Goal: Task Accomplishment & Management: Manage account settings

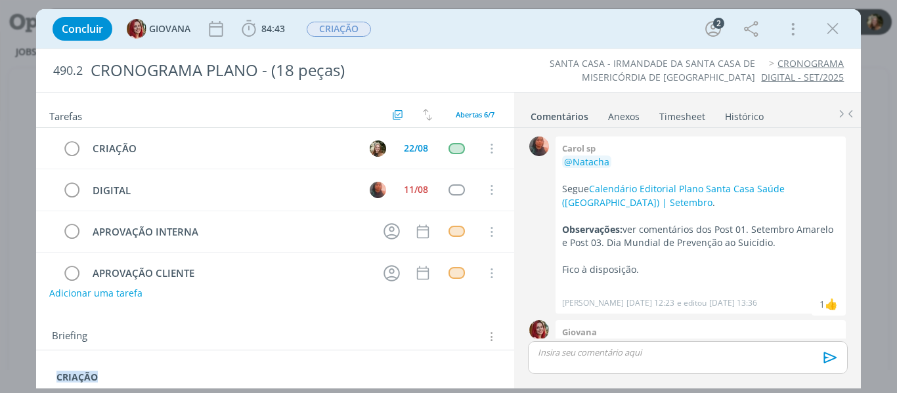
scroll to position [41, 0]
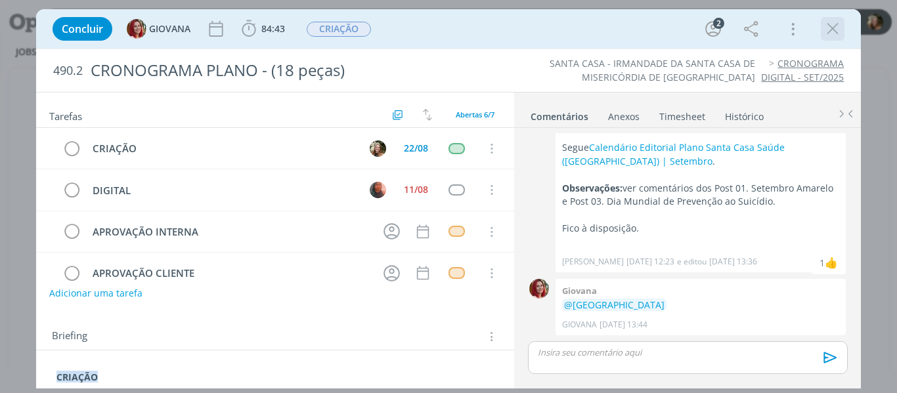
click at [832, 26] on icon "dialog" at bounding box center [832, 29] width 20 height 20
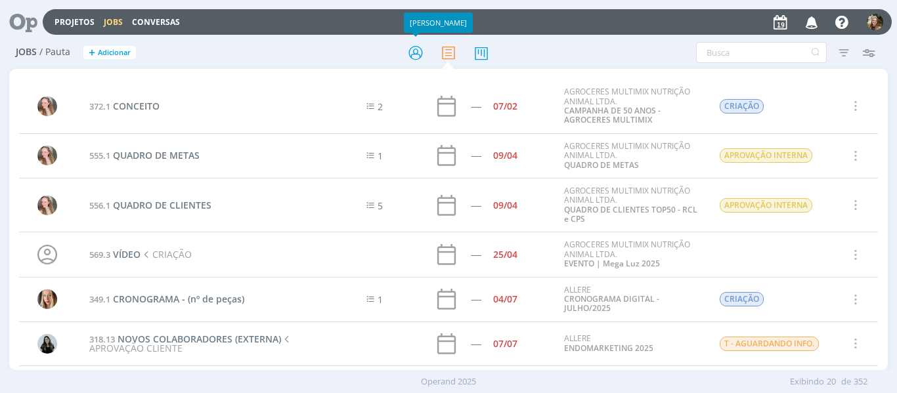
drag, startPoint x: 420, startPoint y: 60, endPoint x: 404, endPoint y: 75, distance: 22.3
click at [420, 60] on icon at bounding box center [416, 53] width 24 height 26
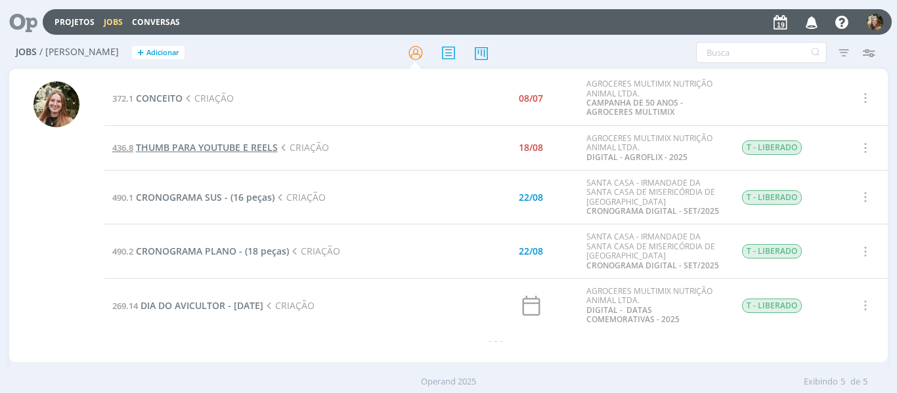
click at [249, 148] on span "THUMB PARA YOUTUBE E REELS" at bounding box center [207, 147] width 142 height 12
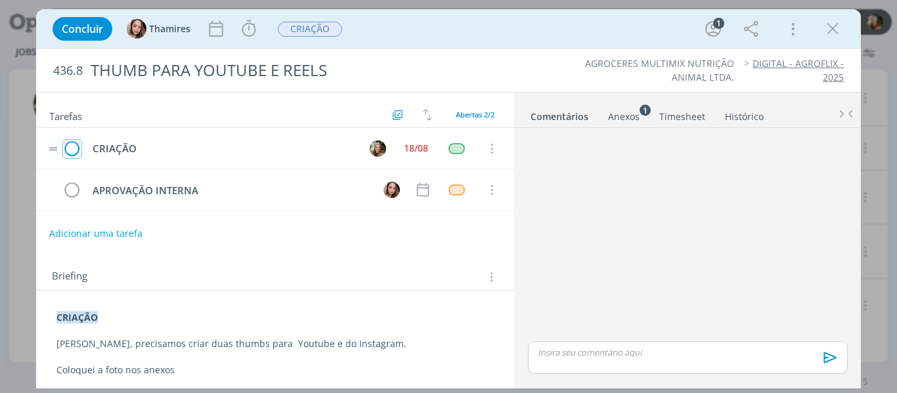
click at [63, 146] on icon "dialog" at bounding box center [72, 149] width 18 height 20
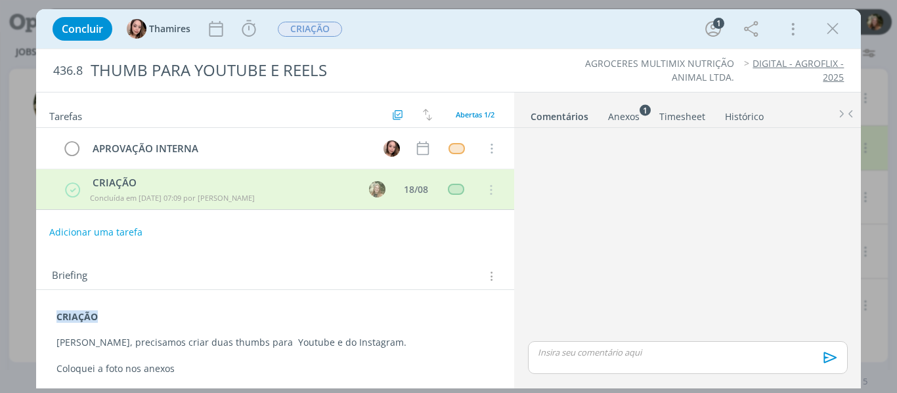
click at [303, 25] on span "CRIAÇÃO" at bounding box center [310, 29] width 64 height 15
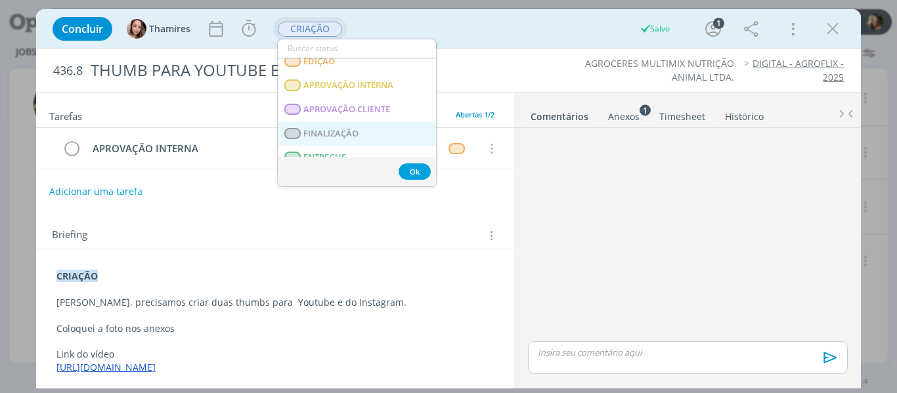
scroll to position [197, 0]
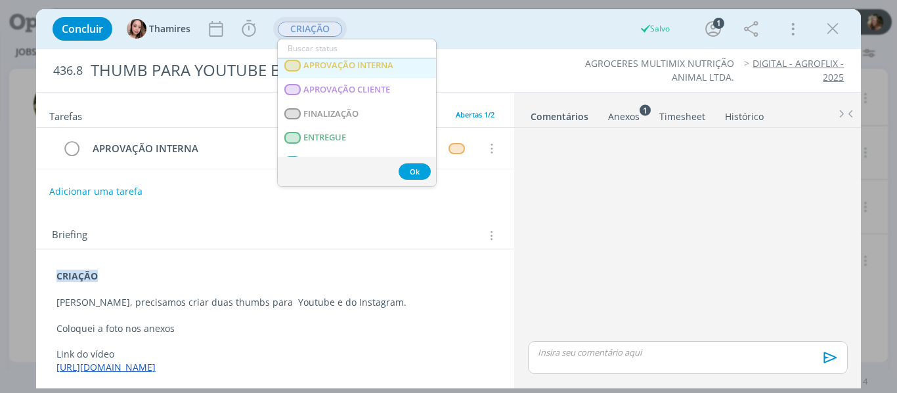
click at [347, 68] on span "APROVAÇÃO INTERNA" at bounding box center [348, 65] width 90 height 11
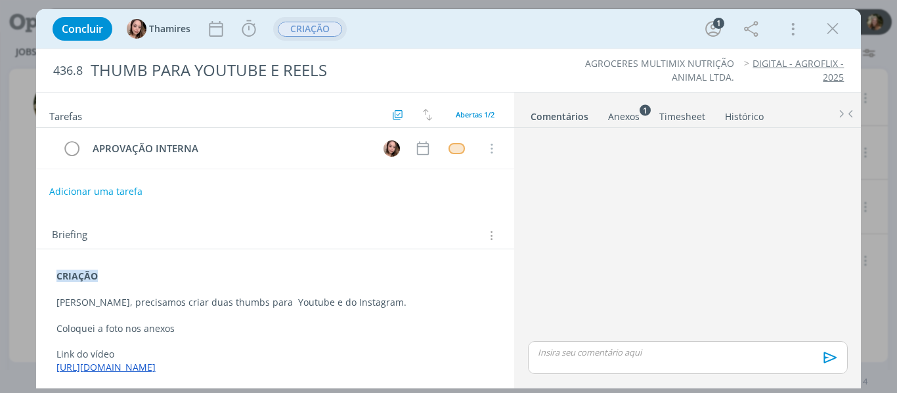
click at [657, 352] on p "dialog" at bounding box center [687, 353] width 298 height 12
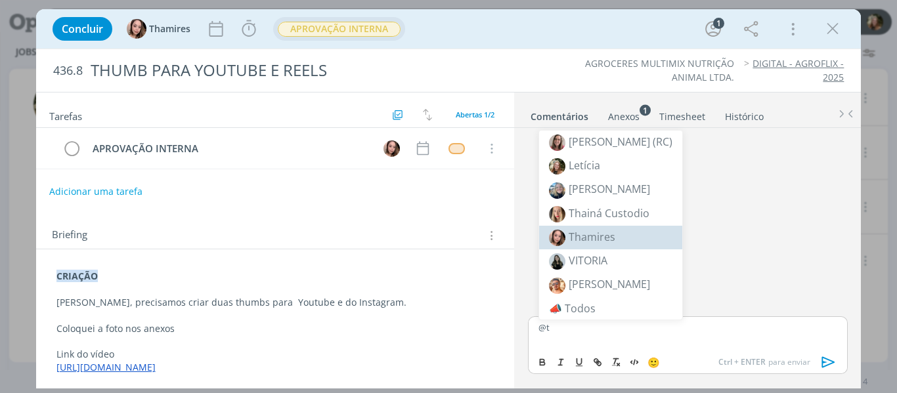
click at [626, 233] on li "Thamires" at bounding box center [610, 238] width 143 height 24
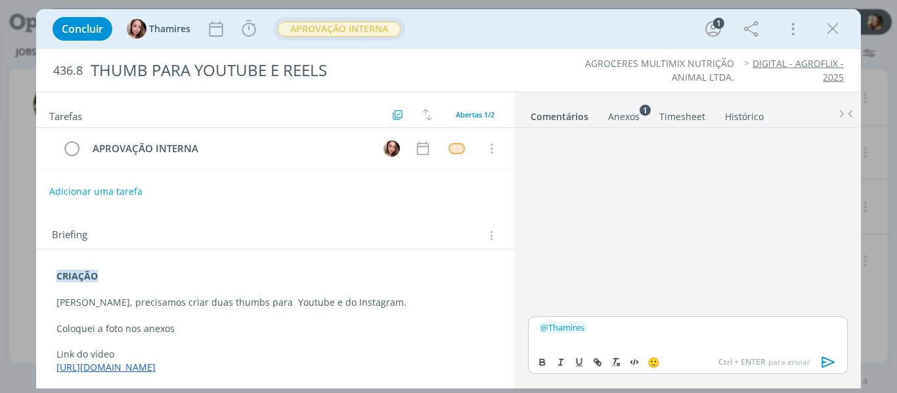
click at [622, 337] on div "﻿ @ Thamires ﻿" at bounding box center [687, 332] width 319 height 33
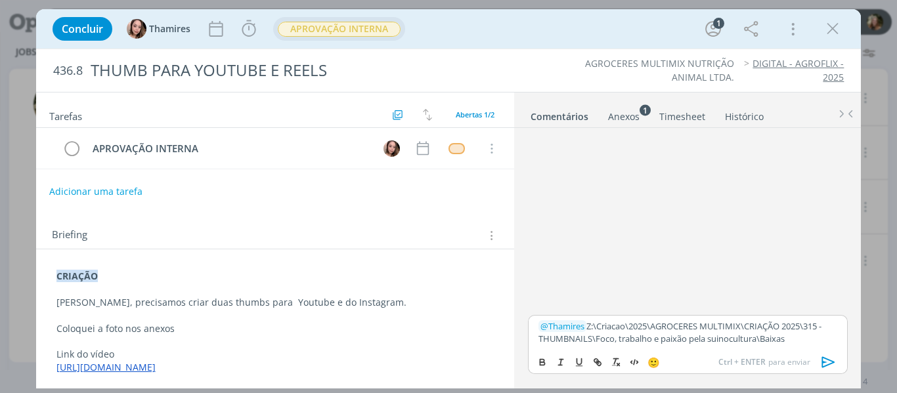
click at [832, 362] on icon "dialog" at bounding box center [828, 362] width 20 height 20
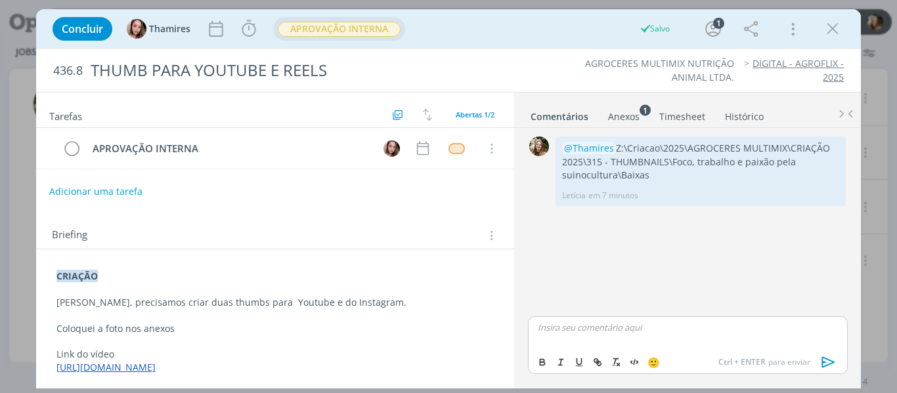
drag, startPoint x: 828, startPoint y: 27, endPoint x: 646, endPoint y: 75, distance: 187.5
click at [828, 28] on icon "dialog" at bounding box center [832, 29] width 20 height 20
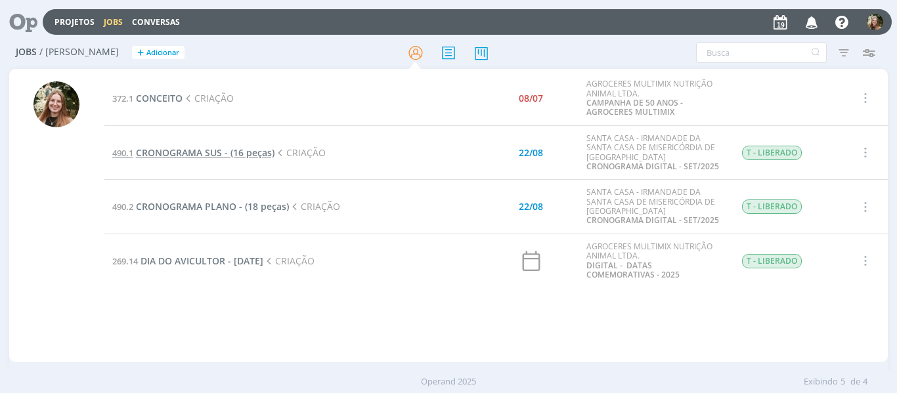
click at [185, 148] on span "CRONOGRAMA SUS - (16 peças)" at bounding box center [205, 152] width 138 height 12
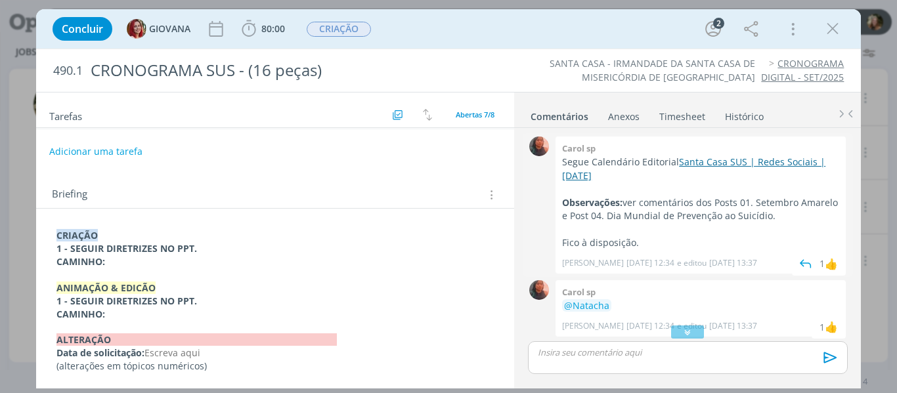
click at [596, 175] on link "Santa Casa SUS | Redes Sociais | [DATE]" at bounding box center [693, 169] width 263 height 26
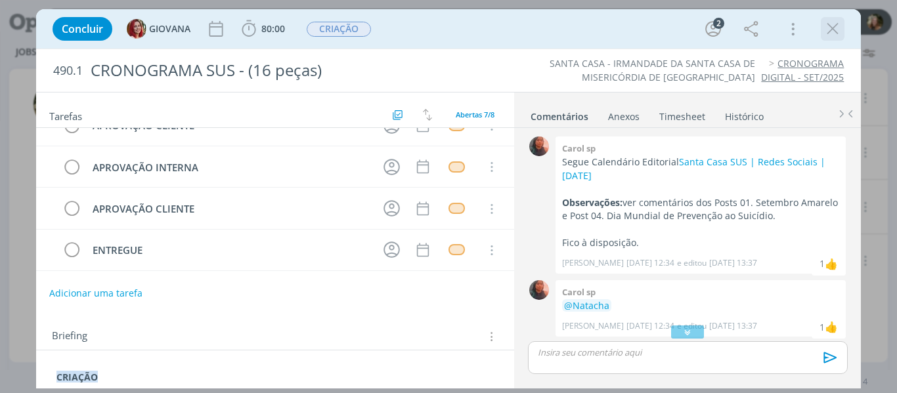
click at [832, 26] on icon "dialog" at bounding box center [832, 29] width 20 height 20
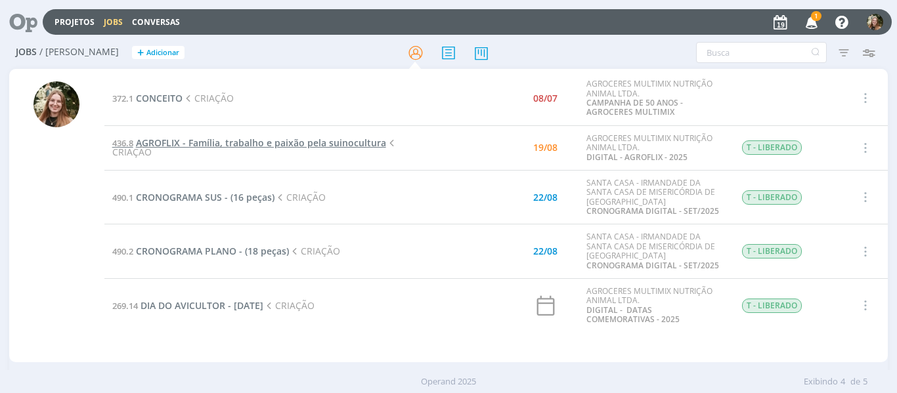
click at [251, 138] on span "AGROFLIX - Família, trabalho e paixão pela suinocultura" at bounding box center [261, 143] width 250 height 12
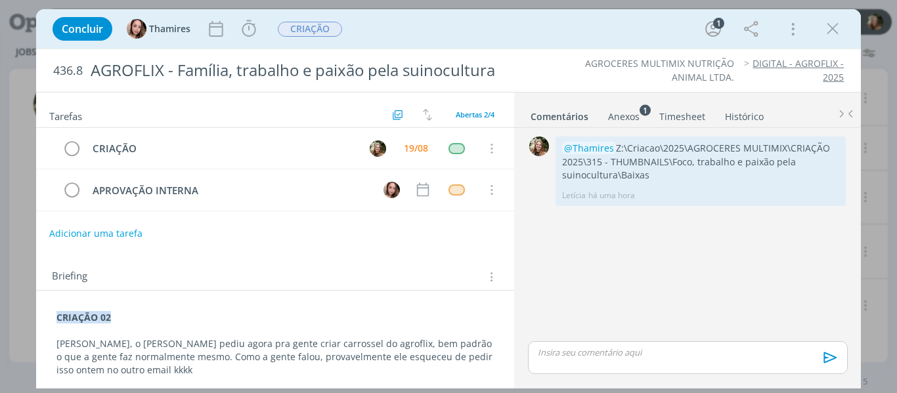
scroll to position [131, 0]
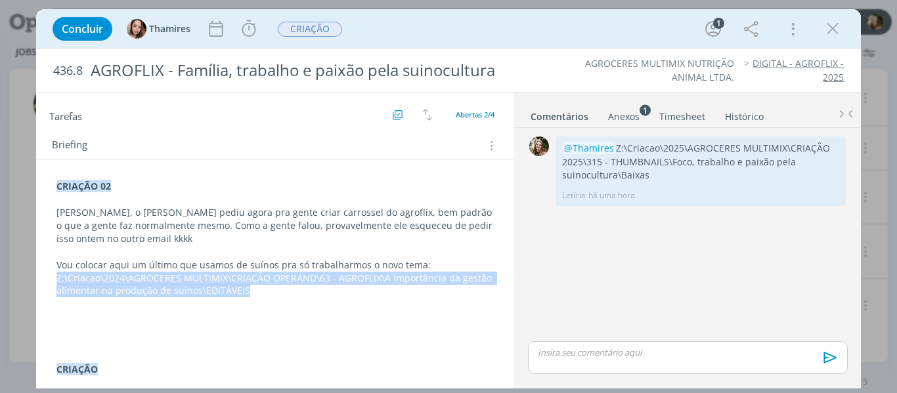
drag, startPoint x: 263, startPoint y: 296, endPoint x: 54, endPoint y: 282, distance: 209.2
click at [54, 282] on div "CRIAÇÃO 02 Lele, o Alex pediu agora pra gente criar carrossel do agroflix, bem …" at bounding box center [275, 342] width 457 height 335
copy p "Z:\Criacao\2024\AGROCERES MULTIMIX\CRIAÇÃO OPERAND\63 - AGROFLIX\A importância …"
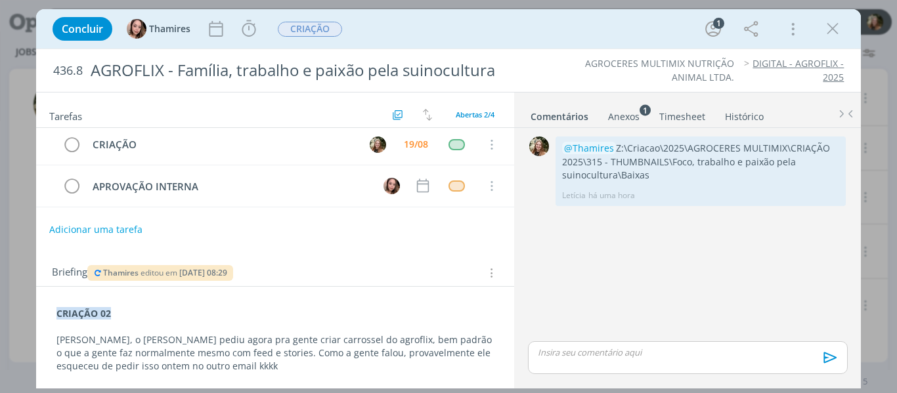
scroll to position [0, 0]
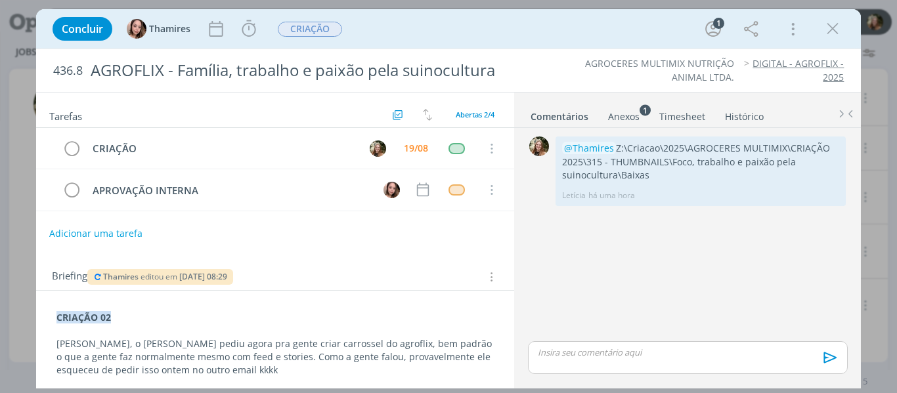
drag, startPoint x: 622, startPoint y: 119, endPoint x: 620, endPoint y: 180, distance: 61.7
click at [622, 118] on div "Anexos 1" at bounding box center [624, 116] width 32 height 13
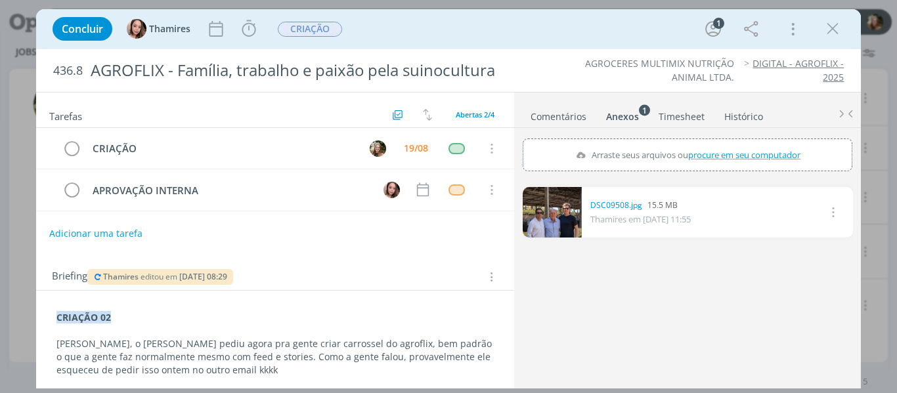
click at [571, 207] on link "dialog" at bounding box center [551, 212] width 59 height 51
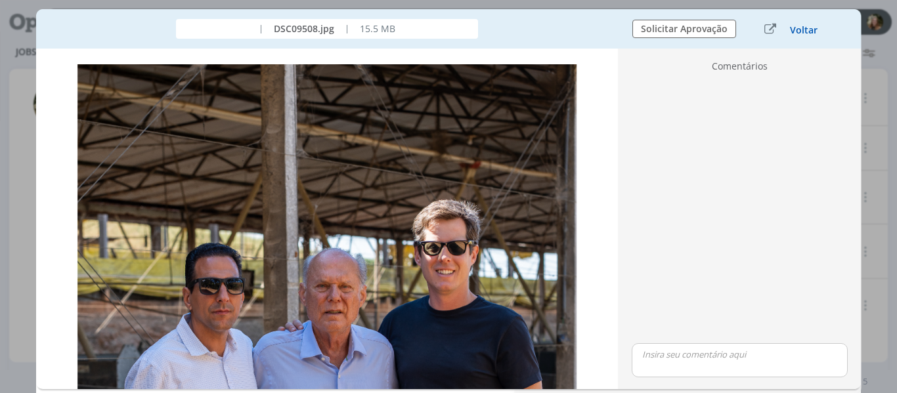
click at [810, 33] on button "Voltar" at bounding box center [803, 30] width 29 height 11
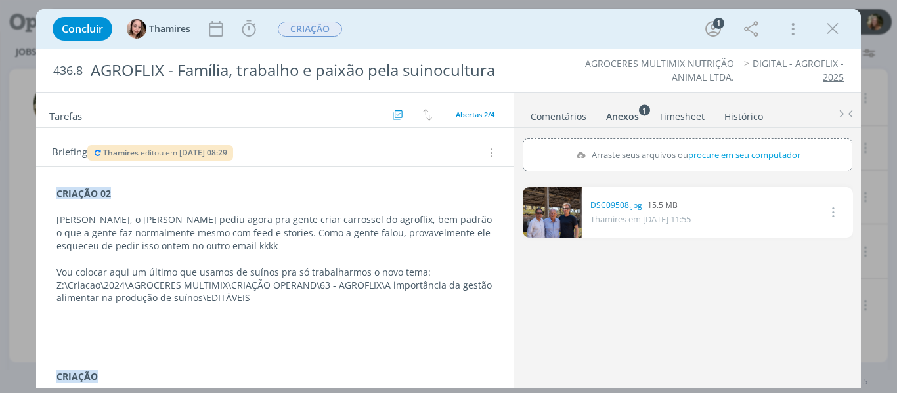
scroll to position [131, 0]
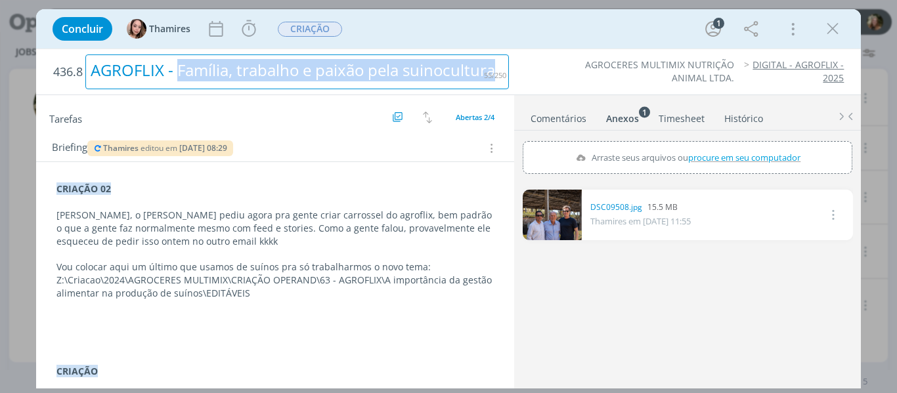
drag, startPoint x: 178, startPoint y: 72, endPoint x: 504, endPoint y: 69, distance: 326.2
click at [504, 69] on div "AGROFLIX - Família, trabalho e paixão pela suinocultura" at bounding box center [296, 71] width 423 height 35
copy div "Família, trabalho e paixão pela suinocultura"
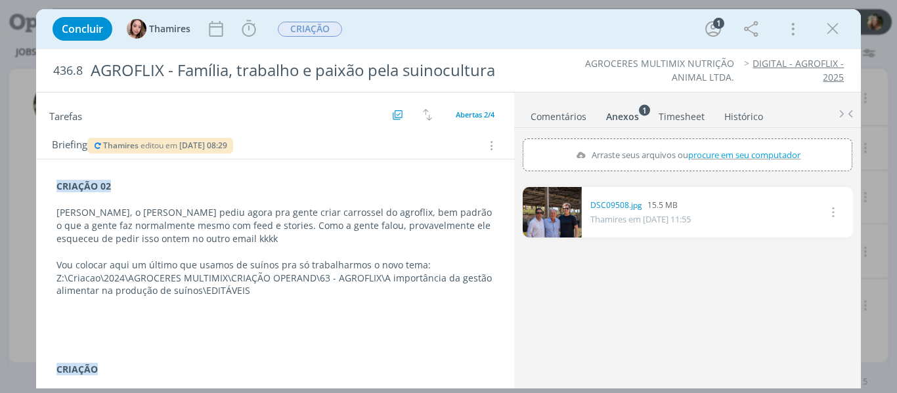
click at [205, 297] on p "Z:\Criacao\2024\AGROCERES MULTIMIX\CRIAÇÃO OPERAND\63 - AGROFLIX\A importância …" at bounding box center [275, 285] width 438 height 26
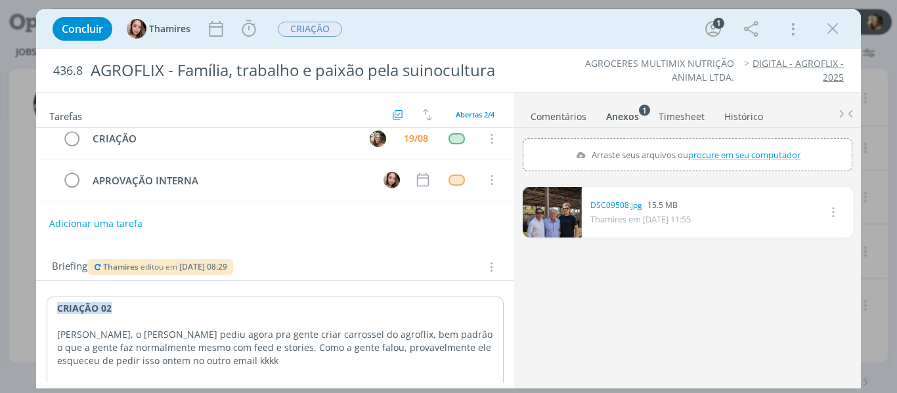
scroll to position [0, 0]
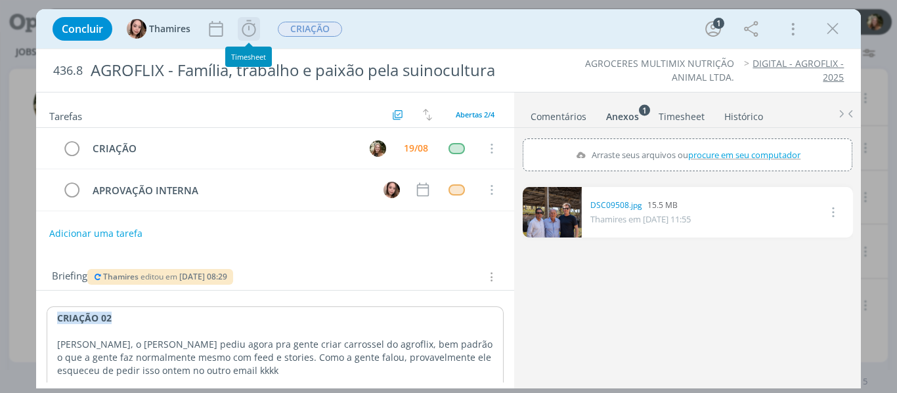
drag, startPoint x: 255, startPoint y: 27, endPoint x: 260, endPoint y: 64, distance: 37.8
click at [255, 27] on icon "dialog" at bounding box center [249, 28] width 14 height 16
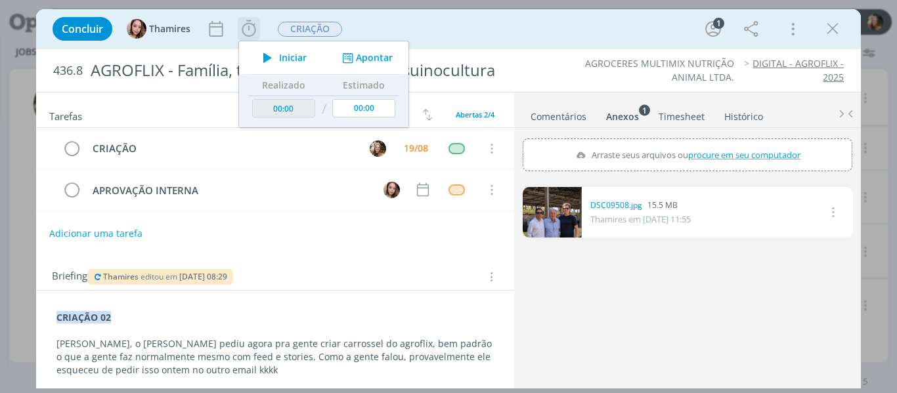
click at [284, 56] on span "Iniciar" at bounding box center [293, 57] width 28 height 9
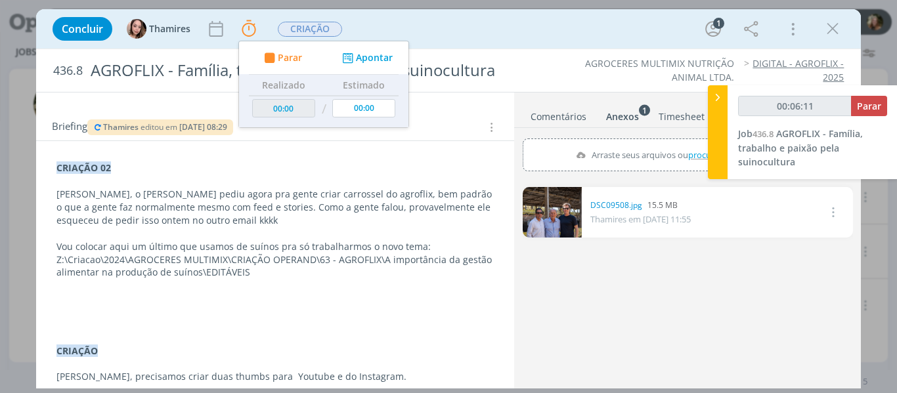
scroll to position [66, 0]
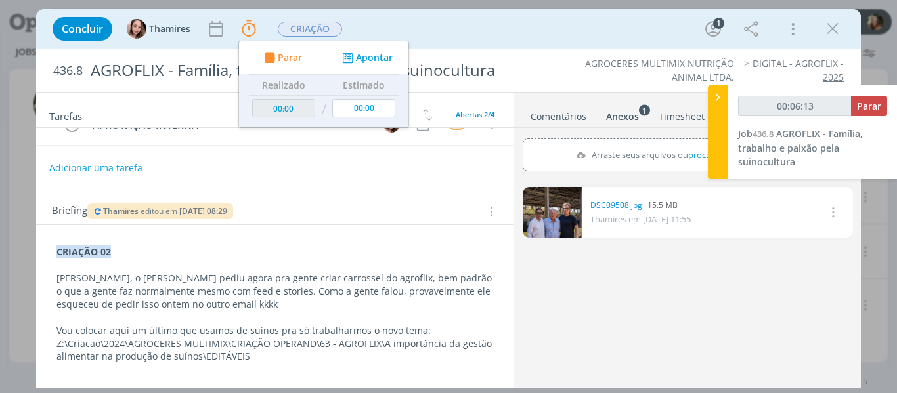
click at [211, 297] on p "[PERSON_NAME], o [PERSON_NAME] pediu agora pra gente criar carrossel do agrofli…" at bounding box center [275, 291] width 438 height 39
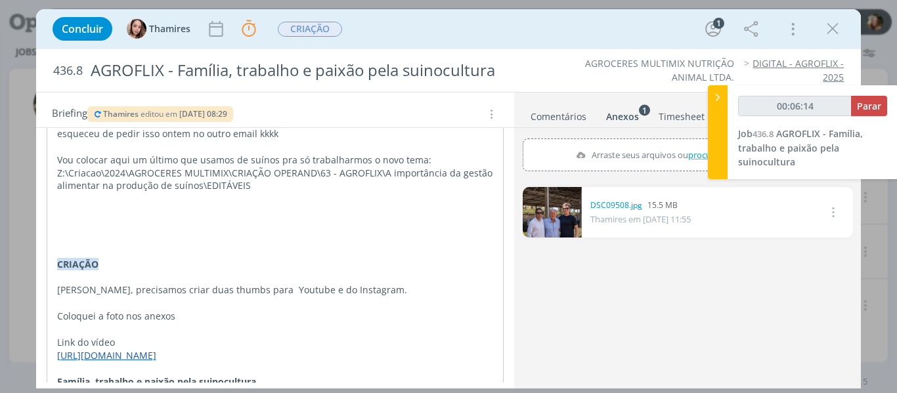
scroll to position [265, 0]
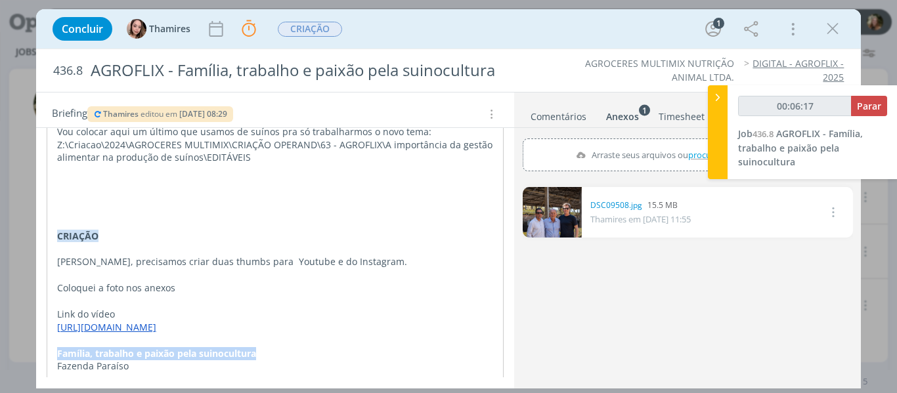
drag, startPoint x: 274, startPoint y: 356, endPoint x: 56, endPoint y: 349, distance: 218.0
click at [56, 349] on div "CRIAÇÃO 02 Lele, o Alex pediu agora pra gente criar carrossel do agroflix, bem …" at bounding box center [275, 209] width 457 height 336
copy strong "Família, trabalho e paixão pela suinocultura"
drag, startPoint x: 134, startPoint y: 368, endPoint x: 53, endPoint y: 371, distance: 80.8
click at [53, 371] on div "CRIAÇÃO 02 Lele, o Alex pediu agora pra gente criar carrossel do agroflix, bem …" at bounding box center [275, 209] width 457 height 336
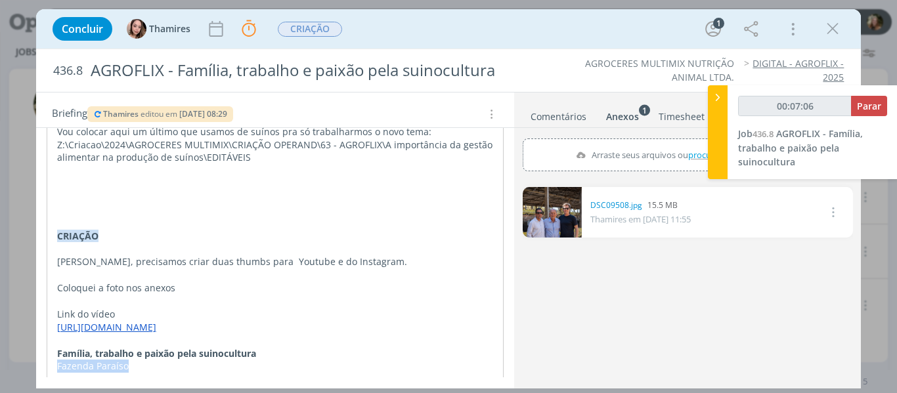
copy p "Fazenda Paraíso"
click at [135, 373] on p "Fazenda Paraíso" at bounding box center [275, 366] width 436 height 13
click at [132, 367] on p "Fazenda Paraíso" at bounding box center [275, 366] width 436 height 13
drag, startPoint x: 132, startPoint y: 367, endPoint x: 52, endPoint y: 370, distance: 80.1
click at [52, 370] on div "CRIAÇÃO 02 Lele, o Alex pediu agora pra gente criar carrossel do agroflix, bem …" at bounding box center [275, 209] width 457 height 336
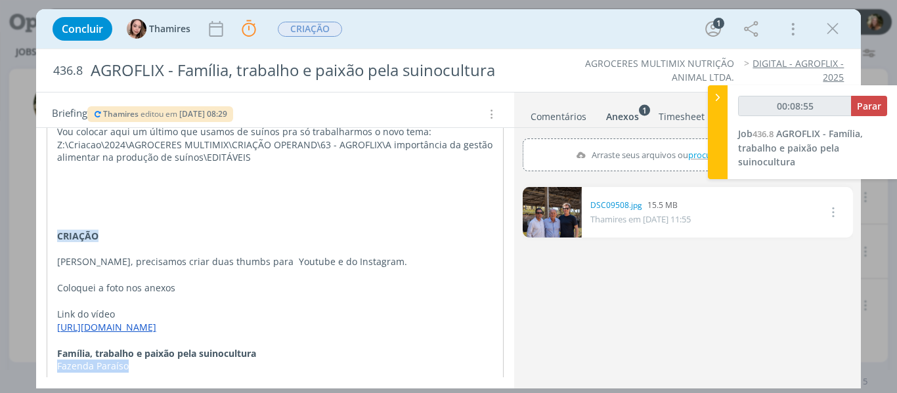
copy p "Fazenda Paraíso"
click at [100, 118] on icon "dialog" at bounding box center [98, 114] width 11 height 8
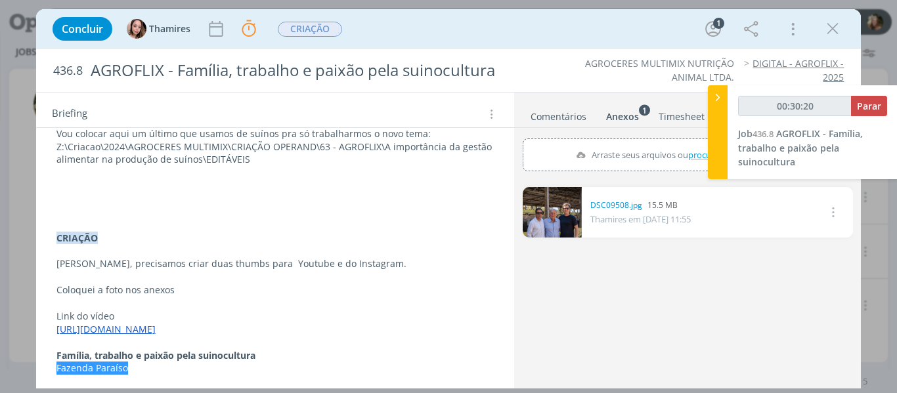
scroll to position [264, 0]
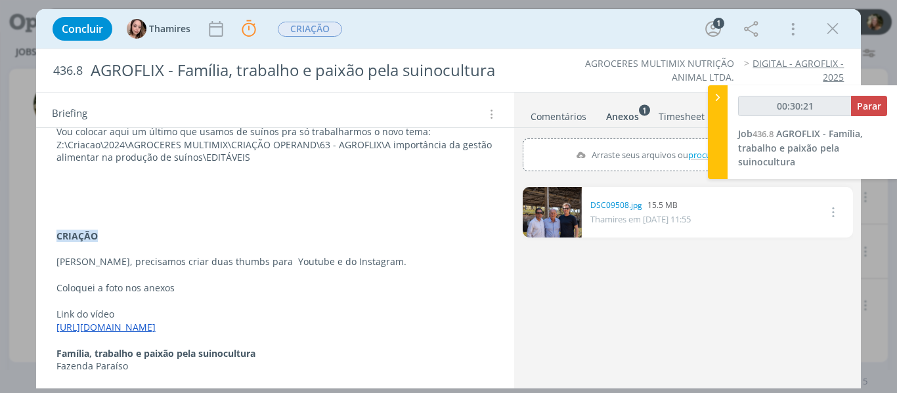
click at [152, 327] on link "[URL][DOMAIN_NAME]" at bounding box center [105, 327] width 99 height 12
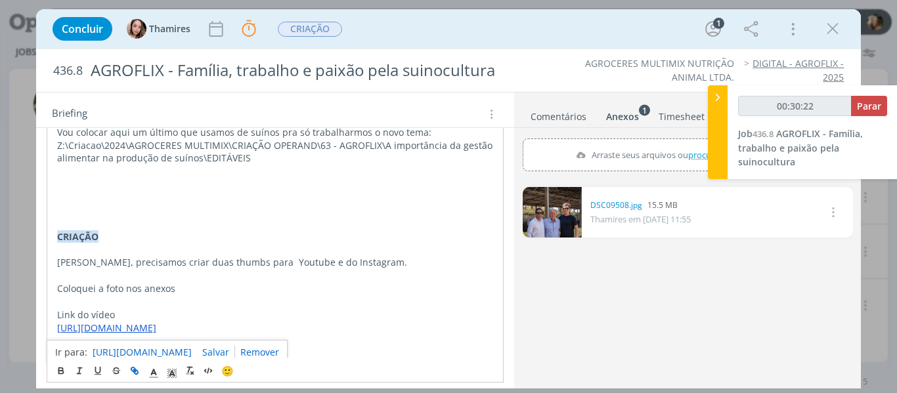
click at [156, 356] on link "[URL][DOMAIN_NAME]" at bounding box center [142, 352] width 99 height 17
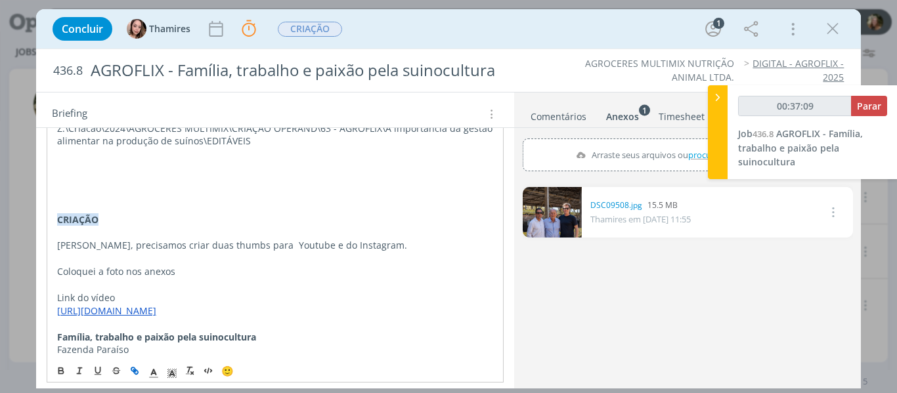
scroll to position [290, 0]
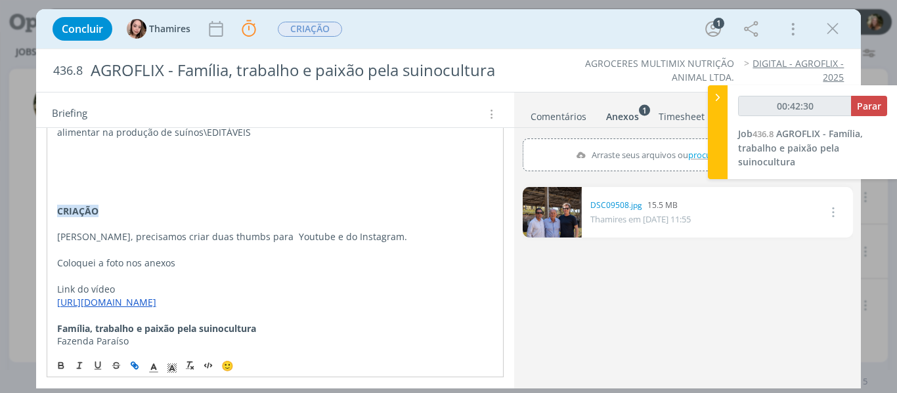
type input "00:42:31"
drag, startPoint x: 866, startPoint y: 100, endPoint x: 718, endPoint y: 117, distance: 149.2
click at [866, 100] on span "Parar" at bounding box center [868, 106] width 24 height 12
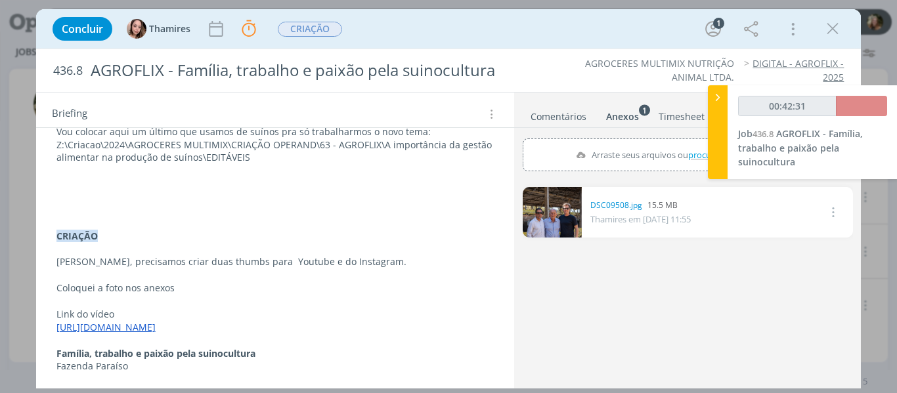
scroll to position [264, 0]
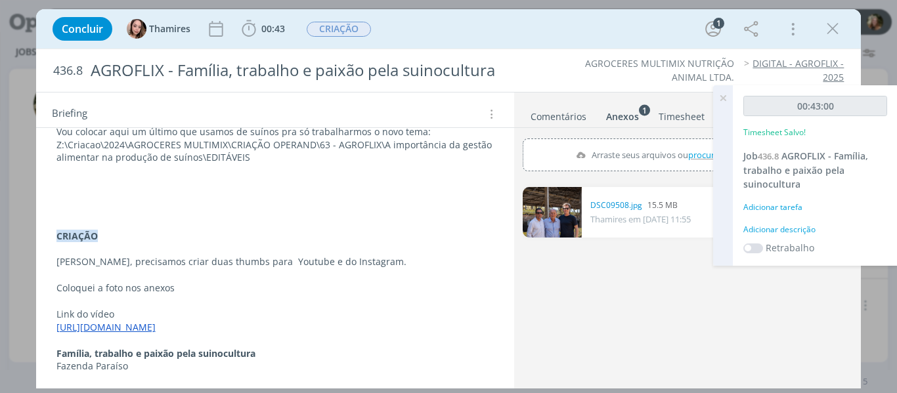
click at [721, 95] on icon at bounding box center [723, 98] width 24 height 26
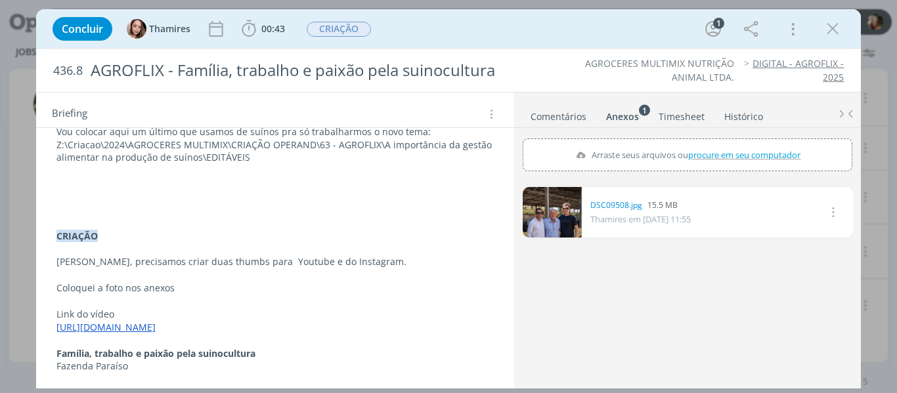
click at [616, 117] on div "Anexos 1" at bounding box center [622, 116] width 33 height 13
click at [563, 116] on link "Comentários" at bounding box center [558, 113] width 57 height 19
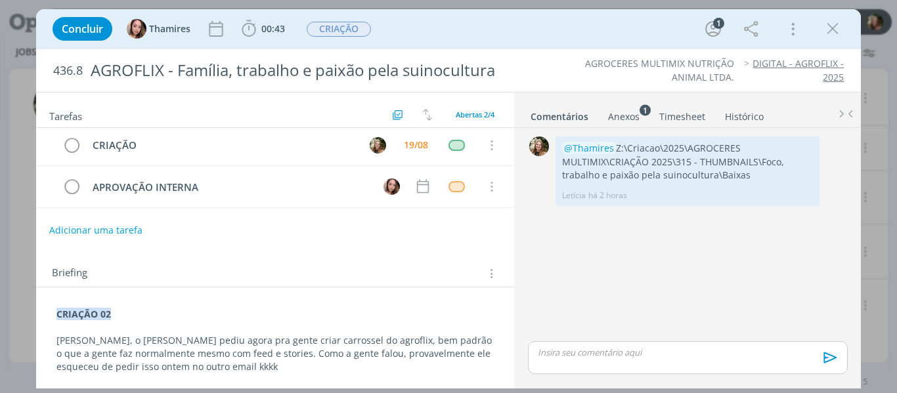
scroll to position [0, 0]
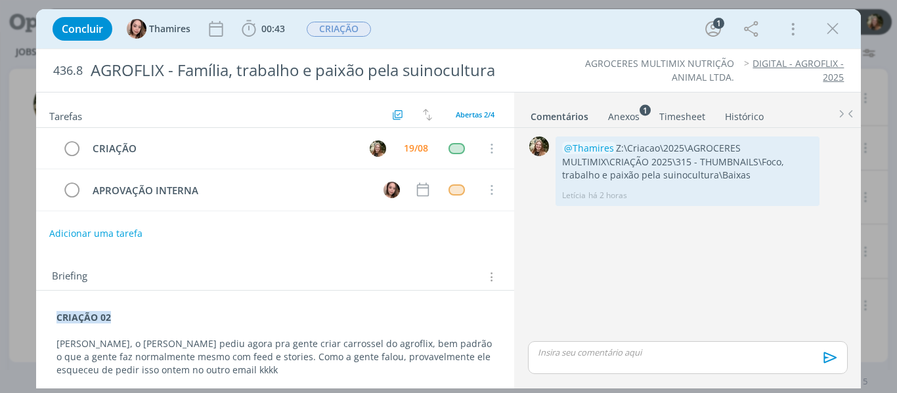
click at [594, 345] on div "dialog" at bounding box center [687, 357] width 319 height 33
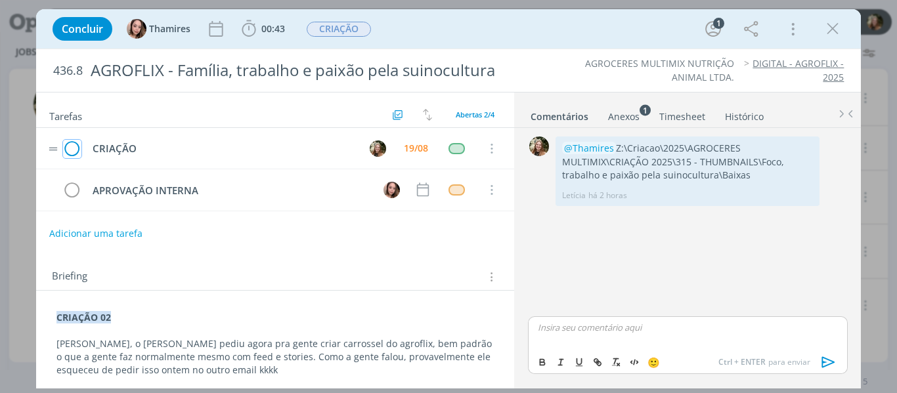
click at [68, 152] on icon "dialog" at bounding box center [72, 149] width 18 height 20
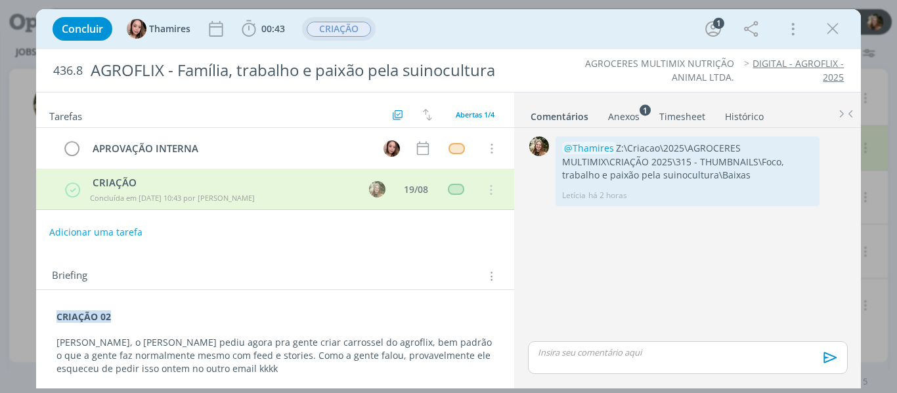
click at [325, 33] on span "CRIAÇÃO" at bounding box center [338, 29] width 64 height 15
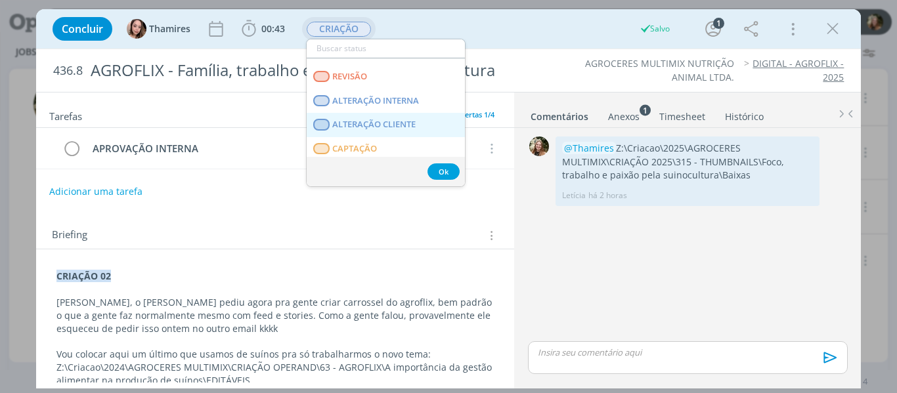
scroll to position [131, 0]
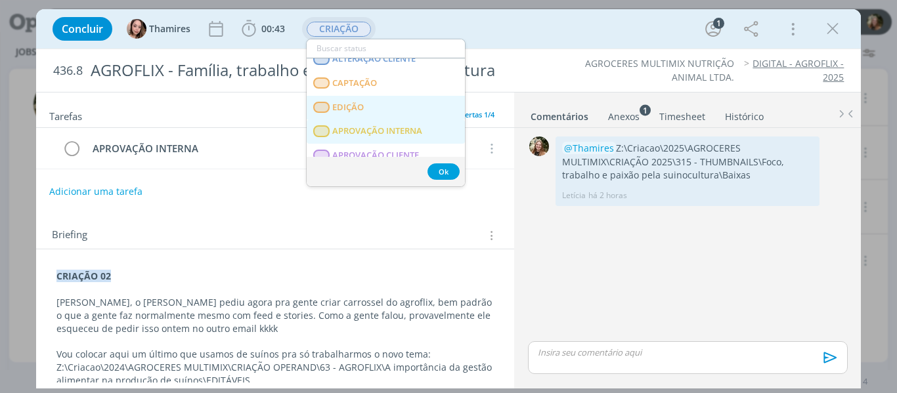
click at [375, 126] on span "APROVAÇÃO INTERNA" at bounding box center [377, 131] width 90 height 11
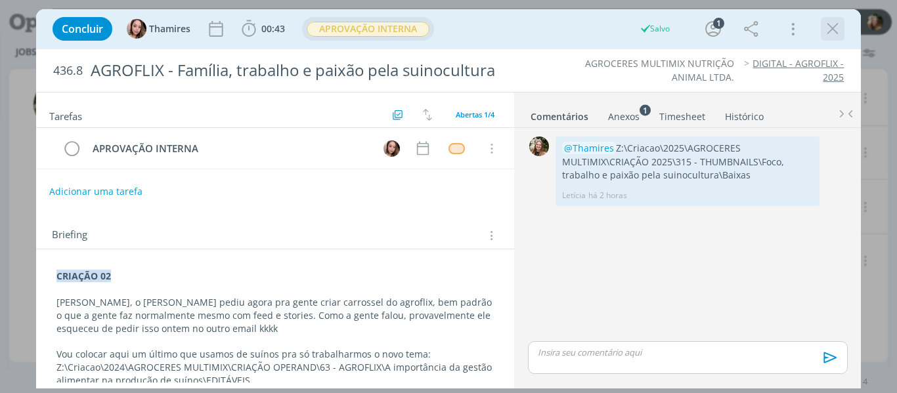
click at [829, 25] on icon "dialog" at bounding box center [832, 29] width 20 height 20
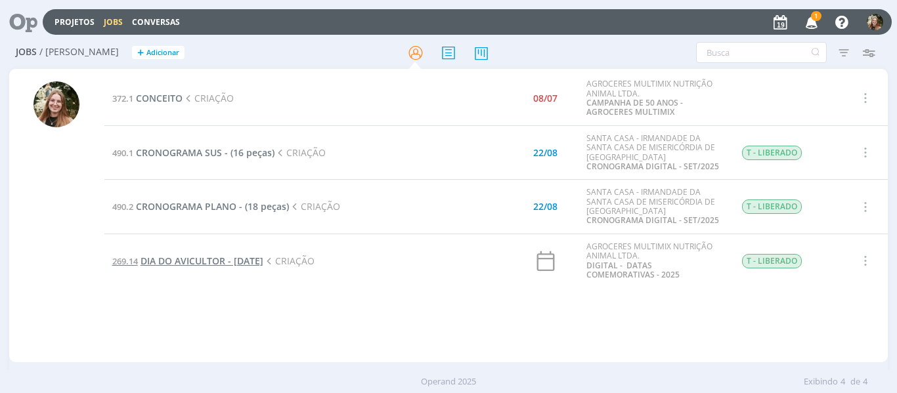
click at [261, 257] on span "DIA DO AVICULTOR - [DATE]" at bounding box center [201, 261] width 123 height 12
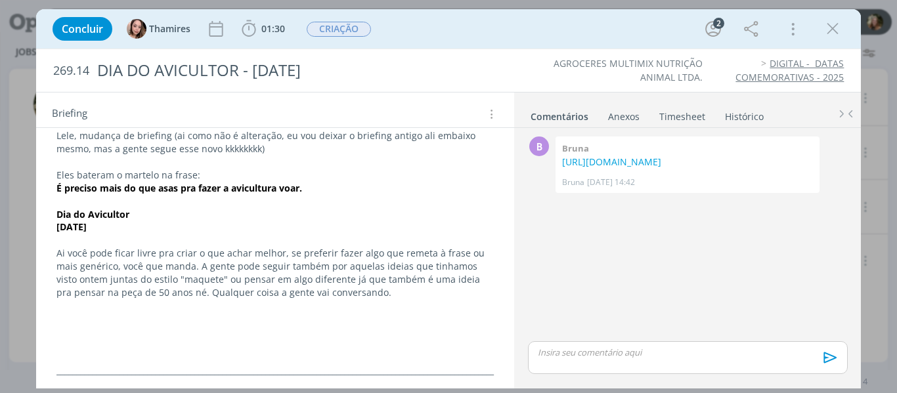
scroll to position [197, 0]
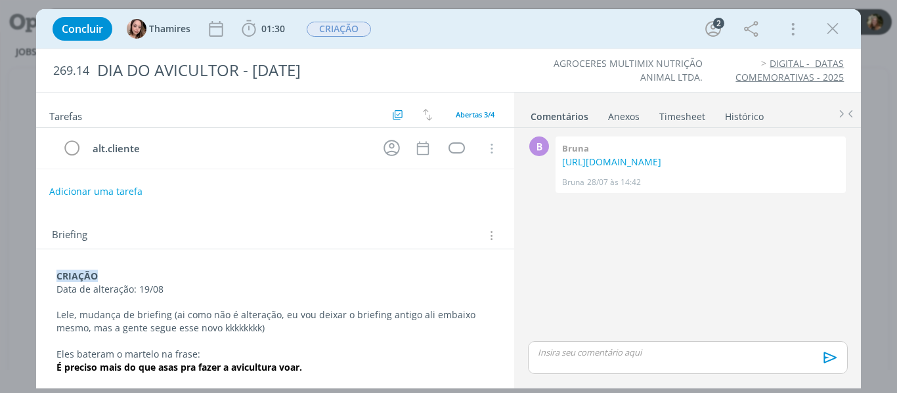
scroll to position [66, 0]
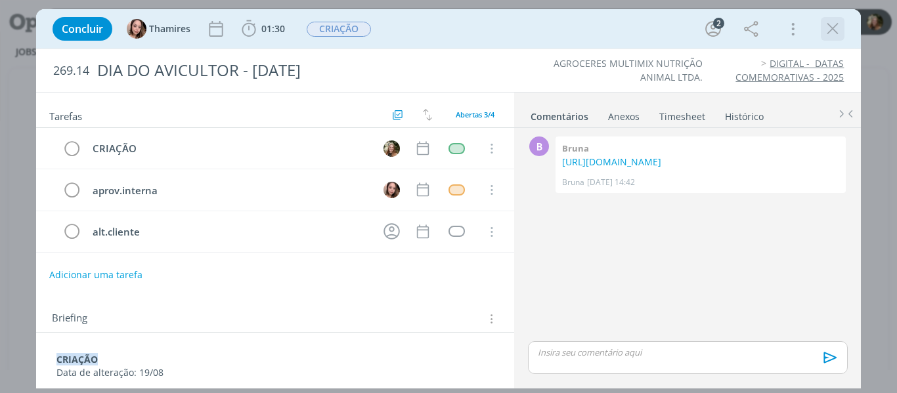
click at [832, 32] on icon "dialog" at bounding box center [832, 29] width 20 height 20
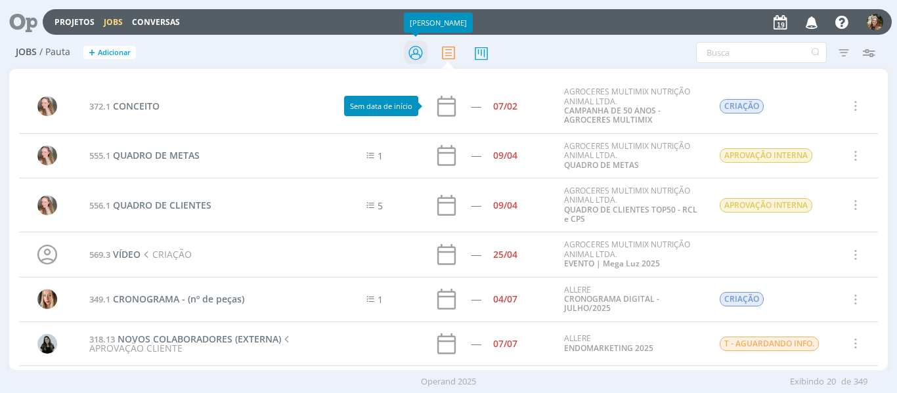
click at [413, 56] on icon at bounding box center [416, 53] width 24 height 26
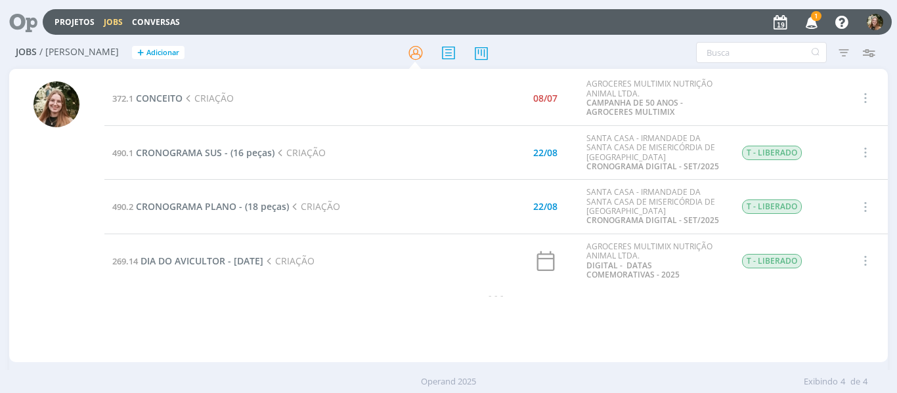
click at [811, 20] on icon "button" at bounding box center [811, 22] width 23 height 22
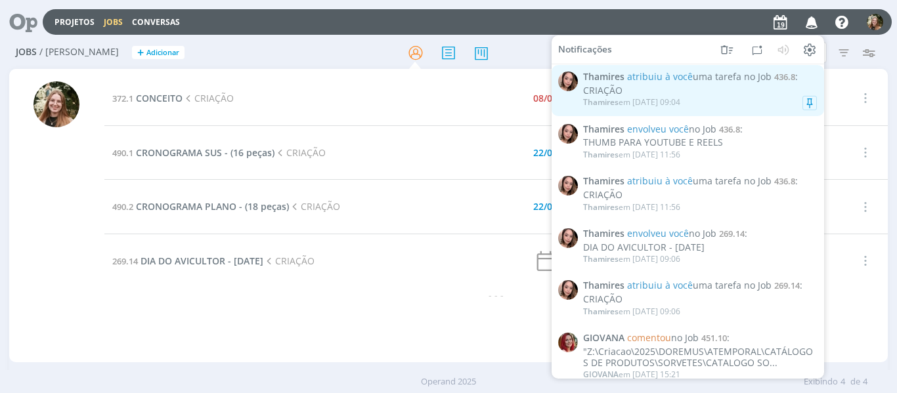
click at [771, 93] on div "CRIAÇÃO" at bounding box center [700, 90] width 234 height 11
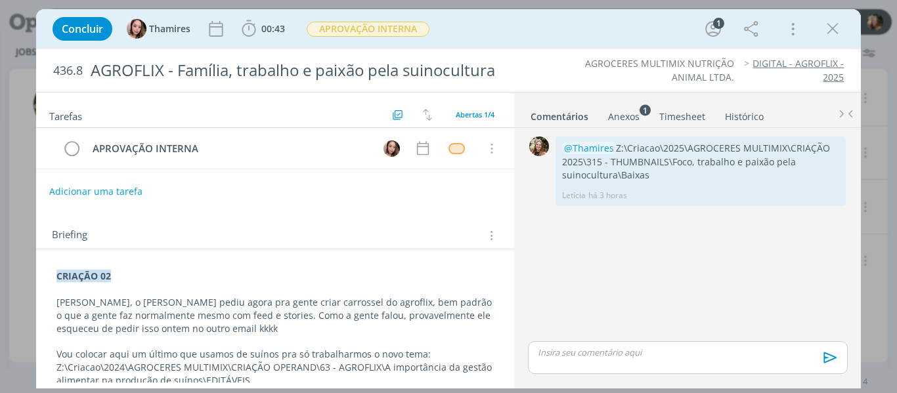
drag, startPoint x: 841, startPoint y: 28, endPoint x: 196, endPoint y: 169, distance: 660.3
click at [841, 28] on icon "dialog" at bounding box center [832, 29] width 20 height 20
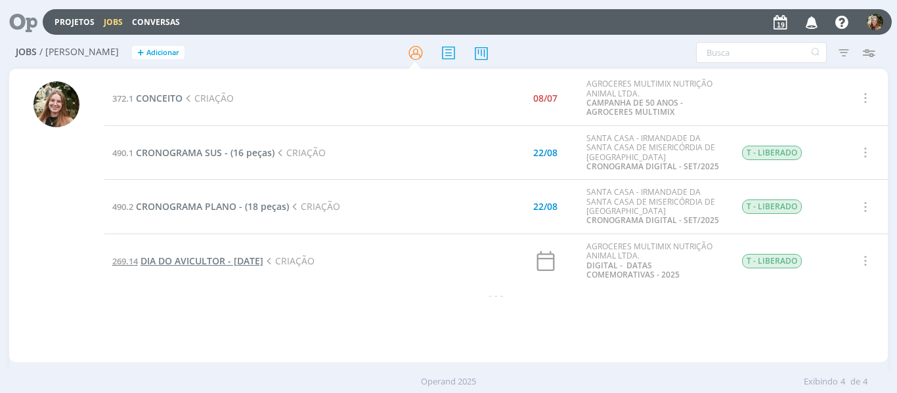
click at [161, 256] on span "DIA DO AVICULTOR - [DATE]" at bounding box center [201, 261] width 123 height 12
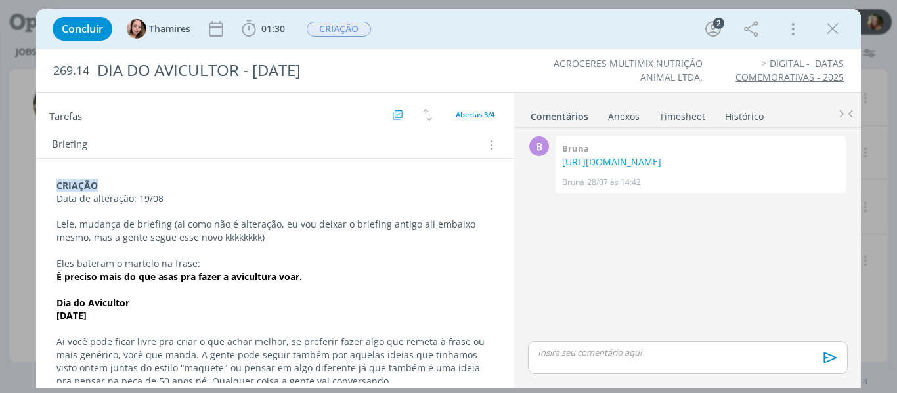
scroll to position [197, 0]
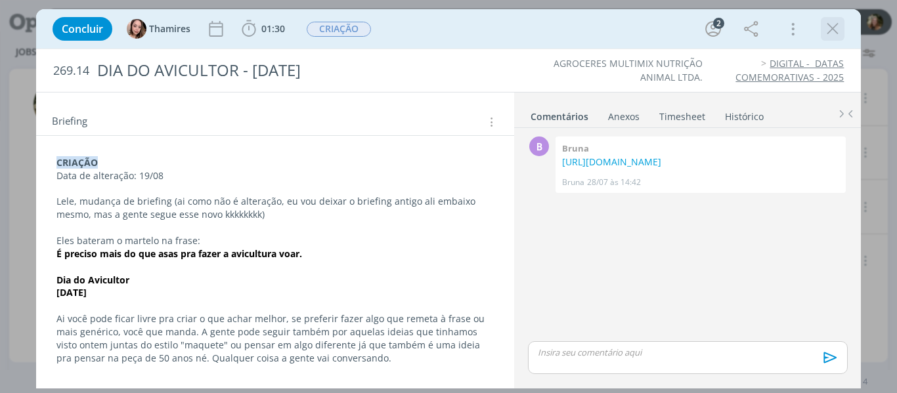
click at [832, 26] on icon "dialog" at bounding box center [832, 29] width 20 height 20
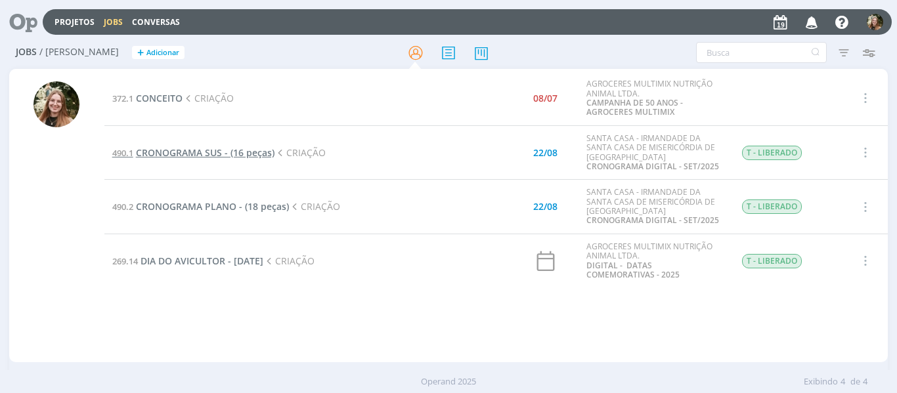
click at [200, 150] on span "CRONOGRAMA SUS - (16 peças)" at bounding box center [205, 152] width 138 height 12
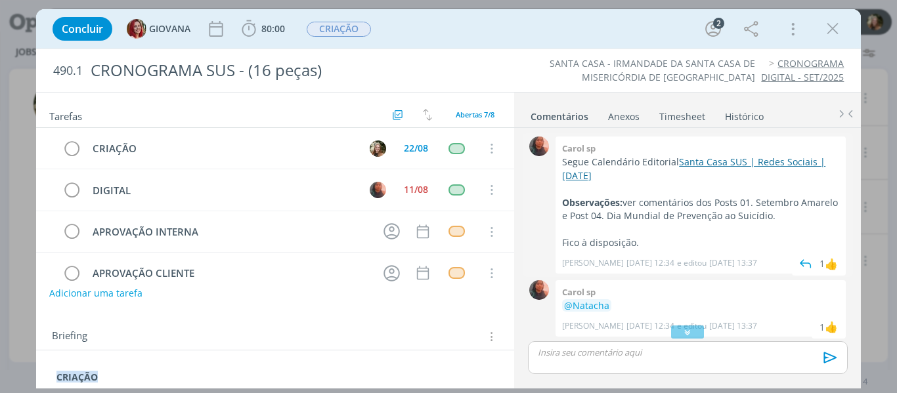
click at [709, 161] on link "Santa Casa SUS | Redes Sociais | [DATE]" at bounding box center [693, 169] width 263 height 26
